Goal: Transaction & Acquisition: Purchase product/service

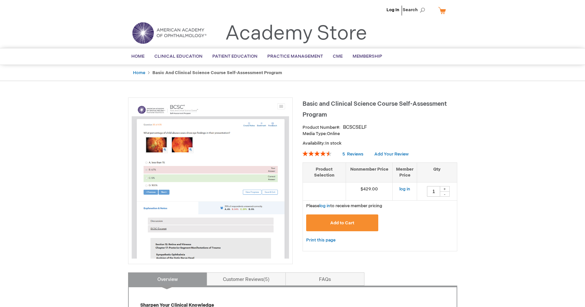
type input "1"
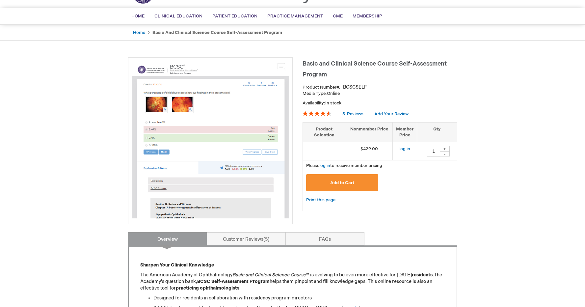
scroll to position [64, 0]
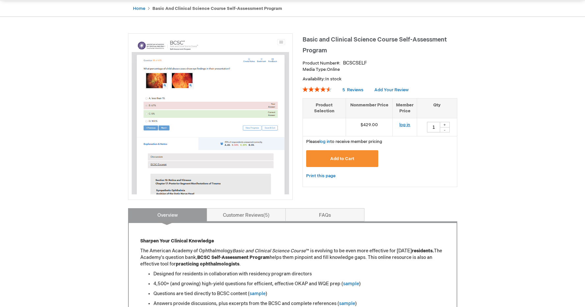
click at [402, 124] on link "log in" at bounding box center [404, 124] width 11 height 5
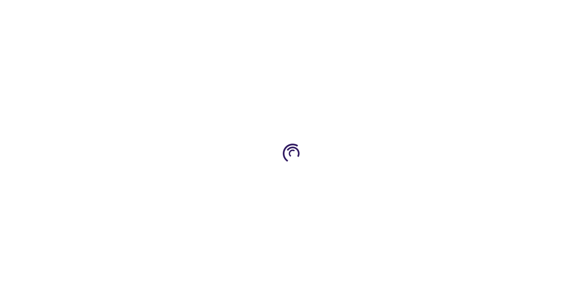
type input "1"
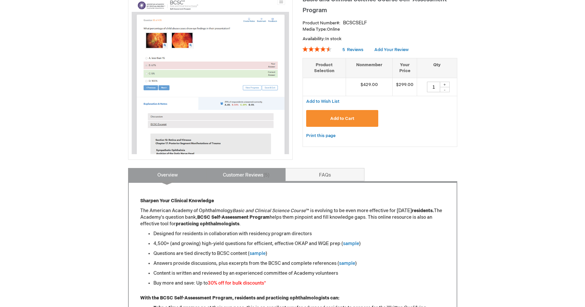
click at [266, 174] on span "5" at bounding box center [266, 175] width 6 height 6
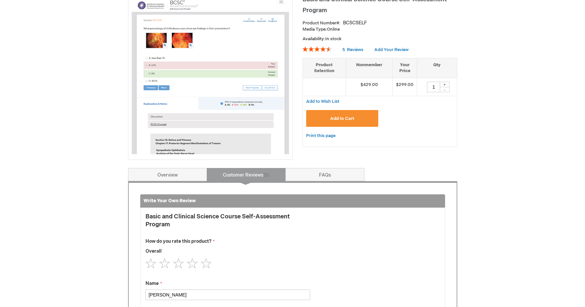
scroll to position [272, 0]
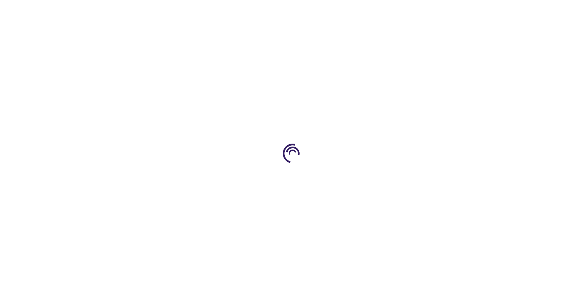
type input "1"
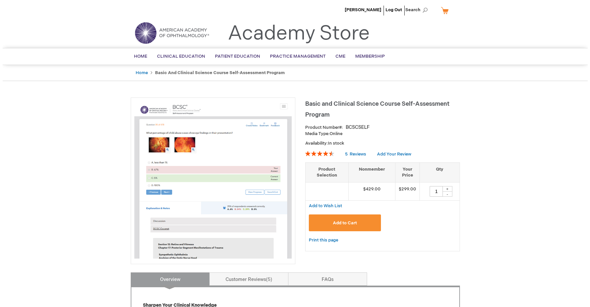
scroll to position [128, 0]
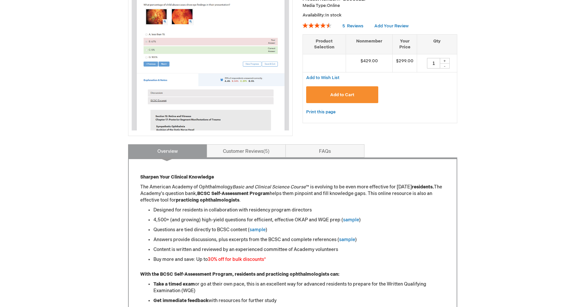
click at [345, 93] on span "Add to Cart" at bounding box center [342, 94] width 24 height 5
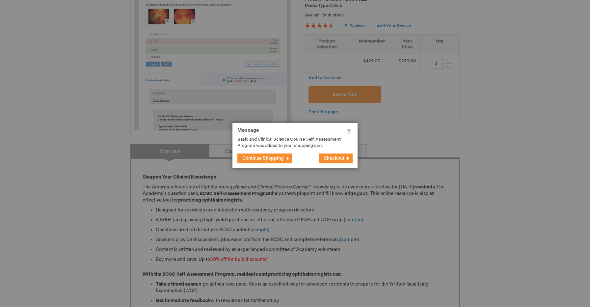
click at [324, 159] on span "Checkout" at bounding box center [334, 158] width 21 height 6
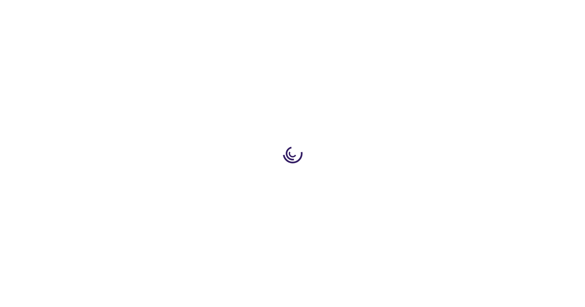
select select "US"
select select "43"
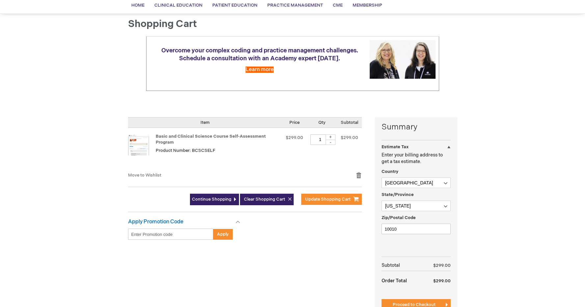
scroll to position [106, 0]
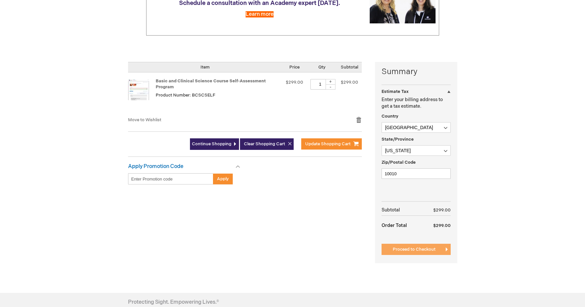
click at [412, 247] on span "Proceed to Checkout" at bounding box center [414, 249] width 43 height 5
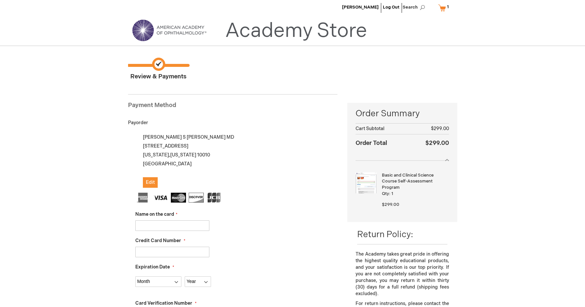
scroll to position [4, 0]
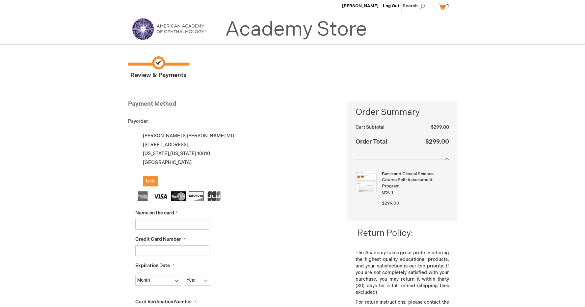
click at [183, 224] on input "Name on the card" at bounding box center [172, 224] width 74 height 11
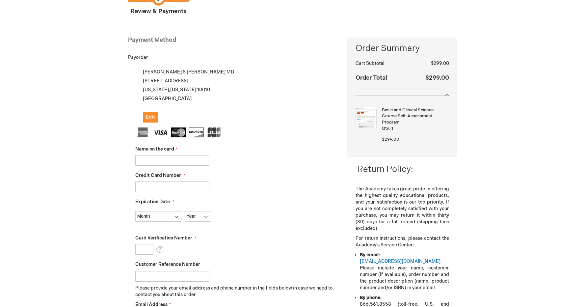
scroll to position [136, 0]
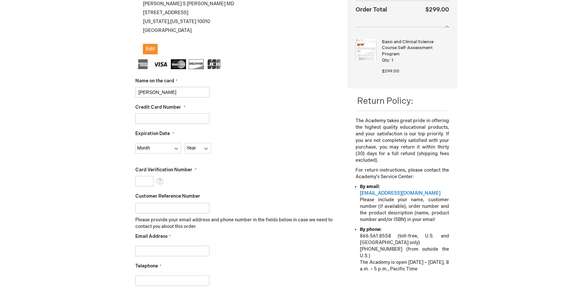
type input "[PERSON_NAME]"
click at [194, 119] on input "Credit Card Number" at bounding box center [172, 118] width 74 height 11
click at [142, 117] on input "[CREDIT_CARD_NUMBER]" at bounding box center [172, 118] width 74 height 11
type input "[CREDIT_CARD_NUMBER]"
select select "5"
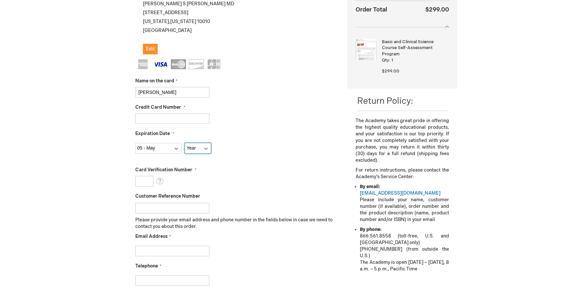
select select "2030"
click at [148, 180] on input "Card Verification Number" at bounding box center [144, 181] width 18 height 11
type input "038"
click at [263, 233] on div "Email Address" at bounding box center [236, 244] width 202 height 23
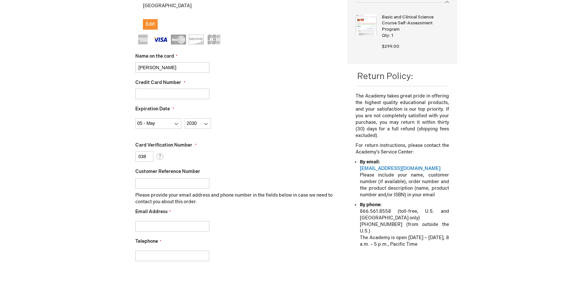
scroll to position [163, 0]
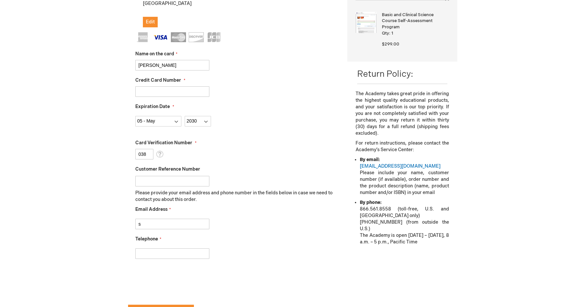
type input "sophia.lam723@gmail.com"
type input "3129295614"
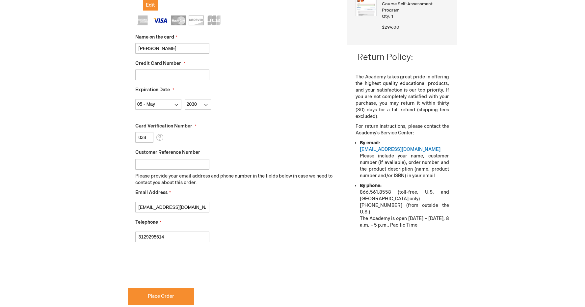
checkbox input "true"
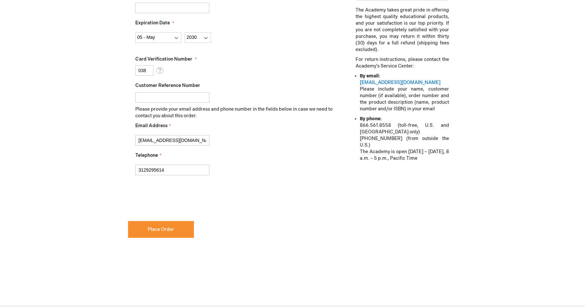
scroll to position [274, 0]
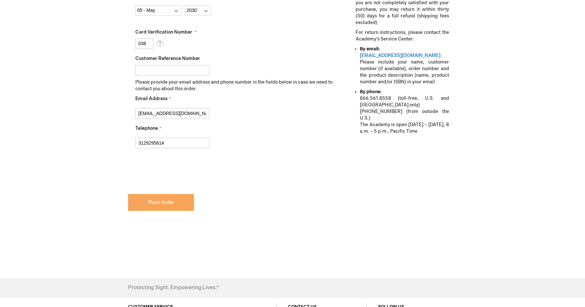
click at [175, 204] on button "Place Order" at bounding box center [161, 202] width 66 height 17
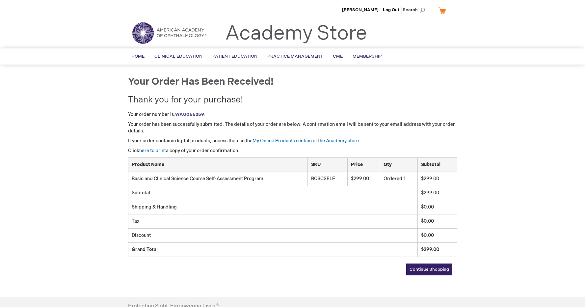
click at [423, 270] on span "Continue Shopping" at bounding box center [430, 269] width 40 height 5
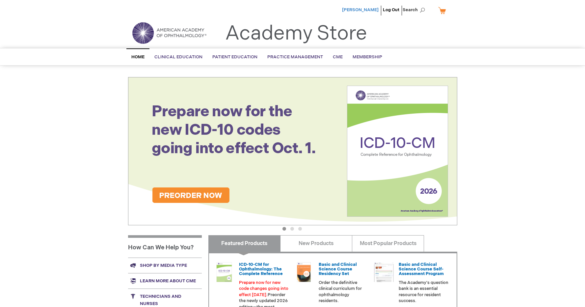
click at [360, 11] on span "[PERSON_NAME]" at bounding box center [360, 9] width 37 height 5
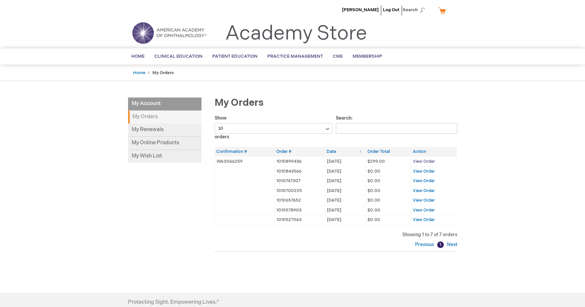
click at [424, 161] on span "View Order" at bounding box center [424, 161] width 22 height 5
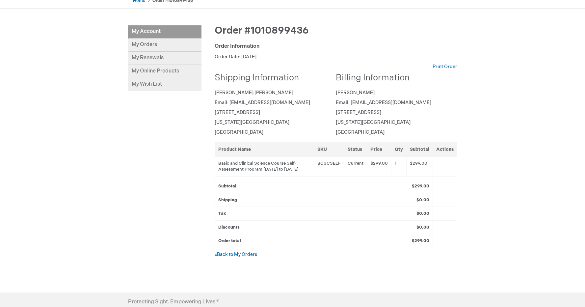
scroll to position [77, 0]
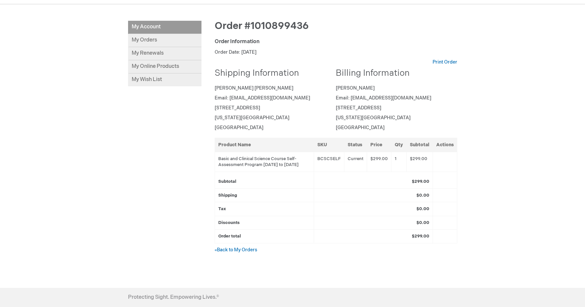
click at [543, 65] on div "Sophia Lam Log Out Search My Cart CLOSE RECENTLY ADDED ITEM(S) Close There are …" at bounding box center [292, 157] width 585 height 469
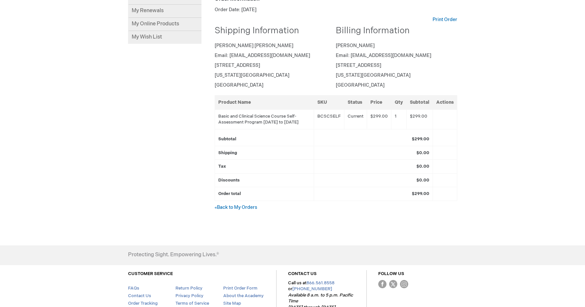
scroll to position [0, 0]
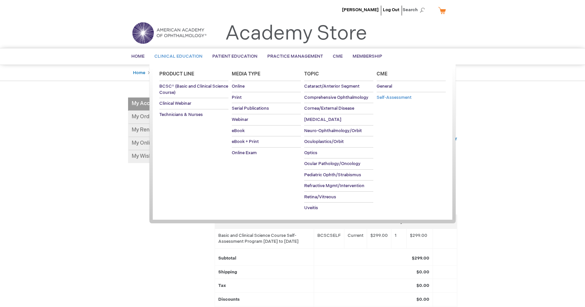
click at [410, 97] on span "Self-Assessment" at bounding box center [394, 97] width 35 height 5
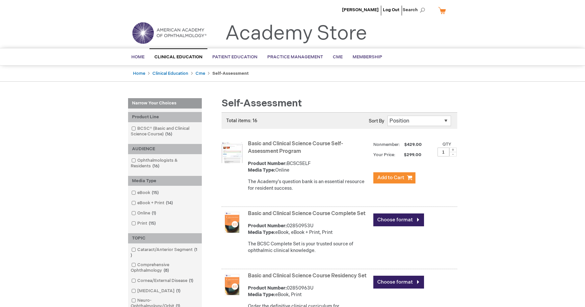
click at [262, 147] on link "Basic and Clinical Science Course Self-Assessment Program" at bounding box center [295, 148] width 95 height 14
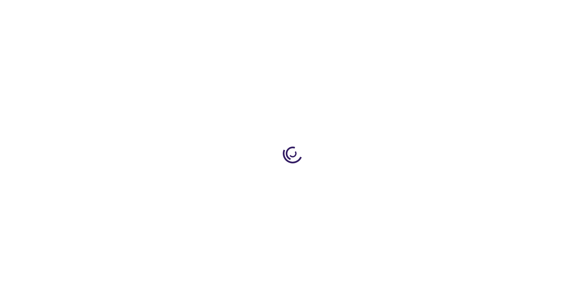
scroll to position [44, 0]
type input "1"
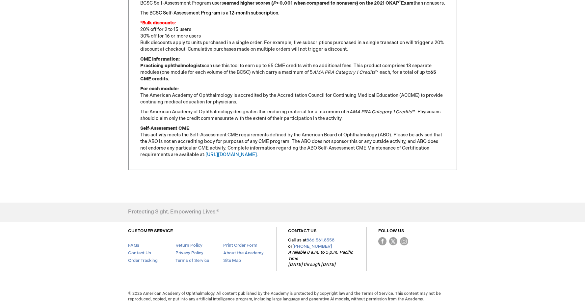
scroll to position [7, 0]
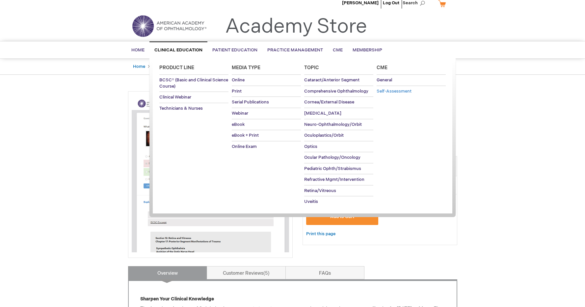
click at [388, 90] on span "Self-Assessment" at bounding box center [394, 91] width 35 height 5
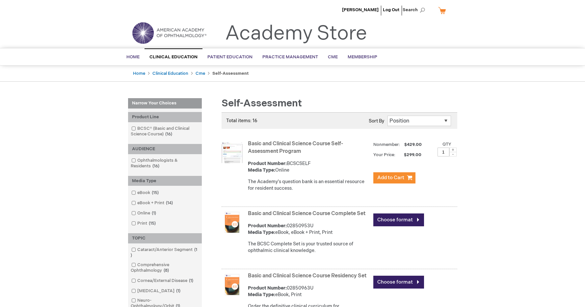
click at [290, 186] on div "The Academy's question bank is an essential resource for resident success." at bounding box center [309, 184] width 122 height 13
click at [291, 173] on div "Basic and Clinical Science Course Self-Assessment Program Product Number: BCSCS…" at bounding box center [352, 168] width 209 height 58
click at [270, 152] on link "Basic and Clinical Science Course Self-Assessment Program" at bounding box center [295, 148] width 95 height 14
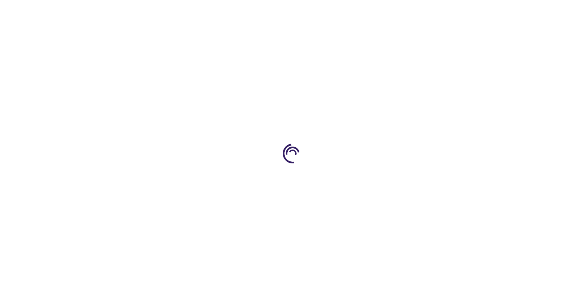
type input "1"
type input "[PERSON_NAME]"
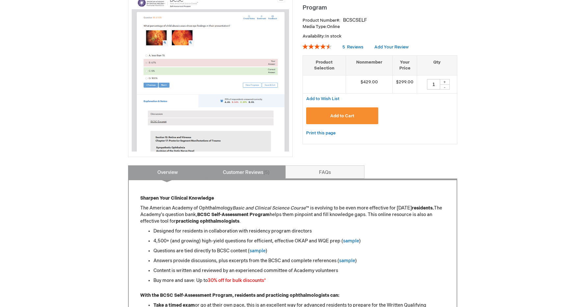
click at [262, 173] on link "Customer Reviews 5" at bounding box center [246, 171] width 79 height 13
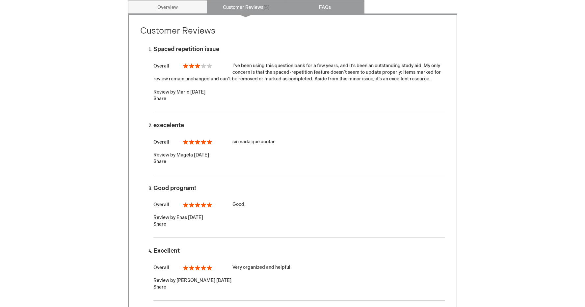
click at [315, 13] on link "FAQs" at bounding box center [324, 6] width 79 height 13
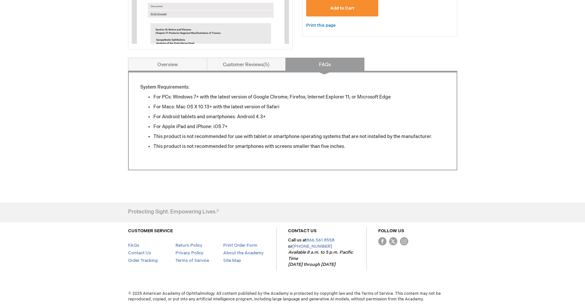
scroll to position [214, 0]
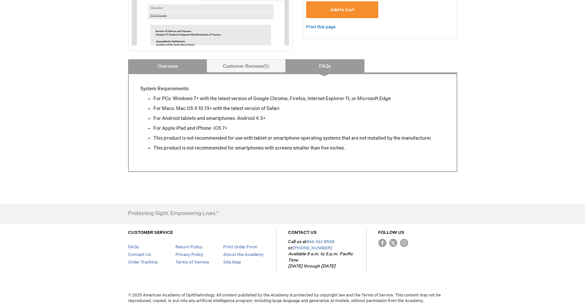
click at [170, 66] on link "Overview" at bounding box center [167, 65] width 79 height 13
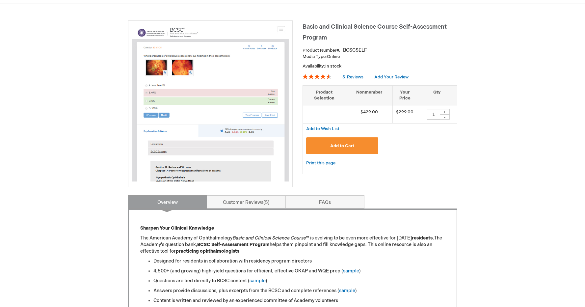
scroll to position [0, 0]
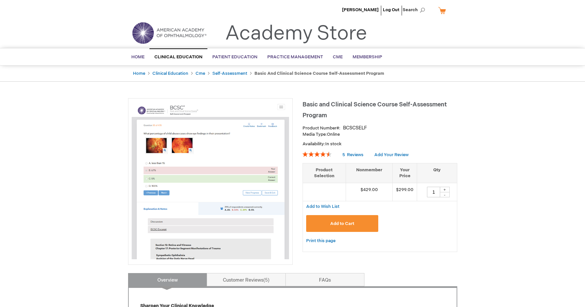
click at [282, 105] on img at bounding box center [210, 180] width 157 height 157
click at [239, 73] on link "Self-Assessment" at bounding box center [229, 73] width 35 height 5
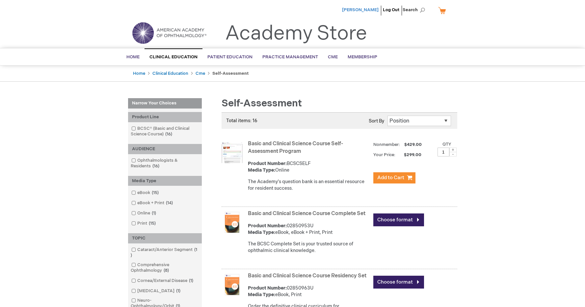
click at [375, 8] on span "[PERSON_NAME]" at bounding box center [360, 9] width 37 height 5
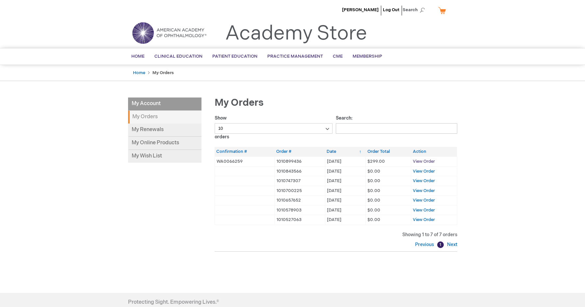
click at [422, 162] on span "View Order" at bounding box center [424, 161] width 22 height 5
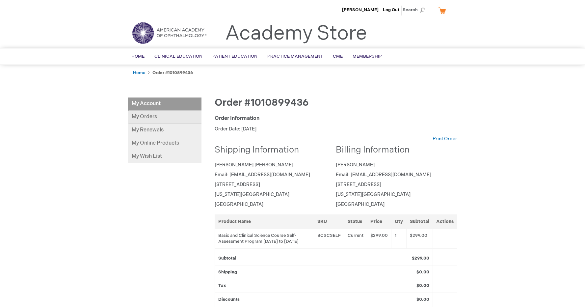
click at [153, 118] on link "My Orders" at bounding box center [164, 117] width 73 height 13
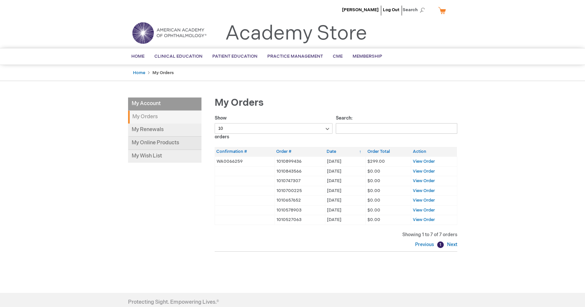
click at [167, 140] on link "My Online Products" at bounding box center [164, 143] width 73 height 13
click at [374, 11] on span "[PERSON_NAME]" at bounding box center [360, 9] width 37 height 5
click at [358, 11] on span "[PERSON_NAME]" at bounding box center [360, 9] width 37 height 5
click at [185, 35] on img at bounding box center [169, 33] width 79 height 24
click at [421, 159] on span "View Order" at bounding box center [424, 161] width 22 height 5
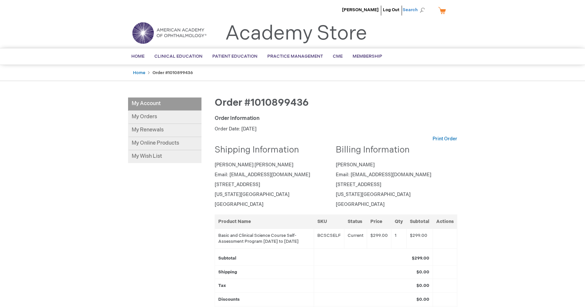
click at [423, 9] on span "Search" at bounding box center [415, 9] width 25 height 13
type input "access key"
click at [422, 10] on button "Search" at bounding box center [422, 10] width 5 height 11
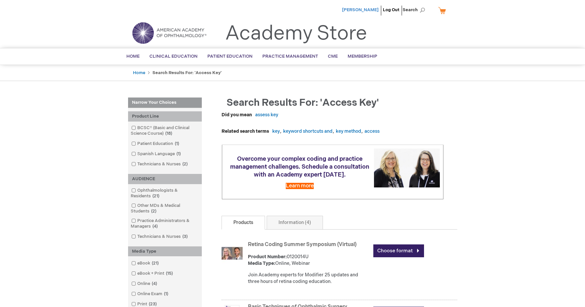
click at [372, 10] on span "[PERSON_NAME]" at bounding box center [360, 9] width 37 height 5
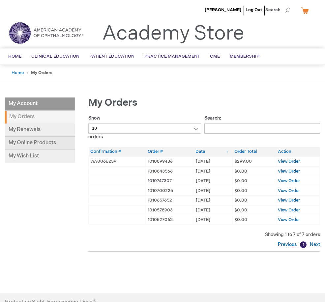
click at [28, 141] on link "My Online Products" at bounding box center [40, 143] width 70 height 13
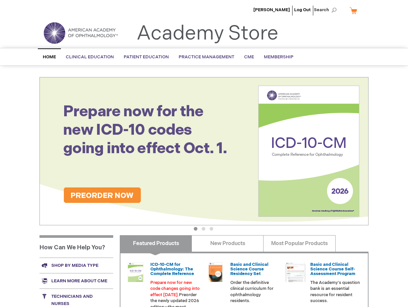
scroll to position [159, 0]
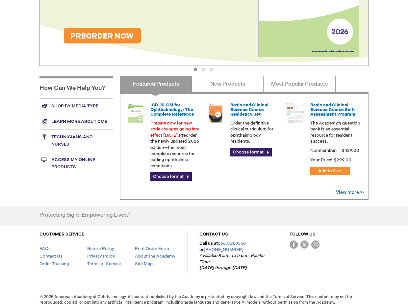
click at [85, 159] on link "Access My Online Products" at bounding box center [77, 163] width 74 height 23
